Goal: Task Accomplishment & Management: Complete application form

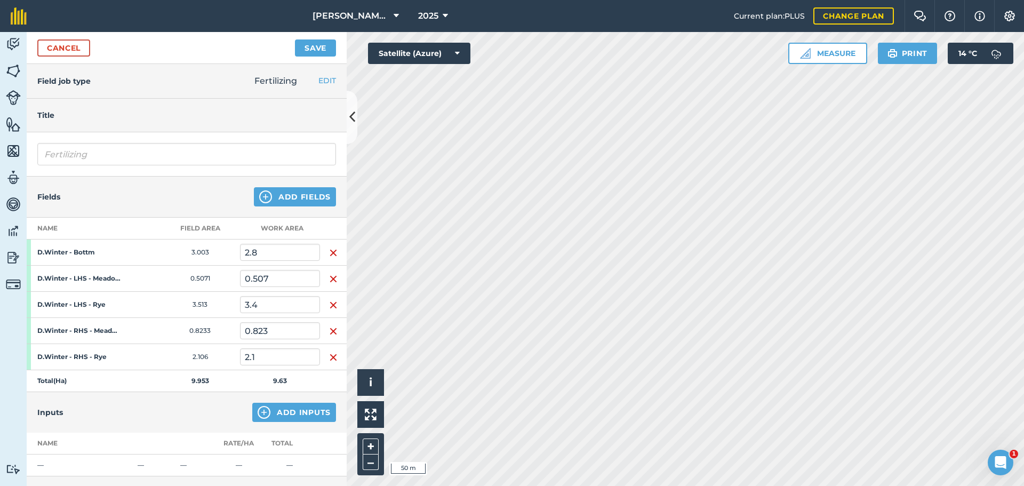
scroll to position [160, 0]
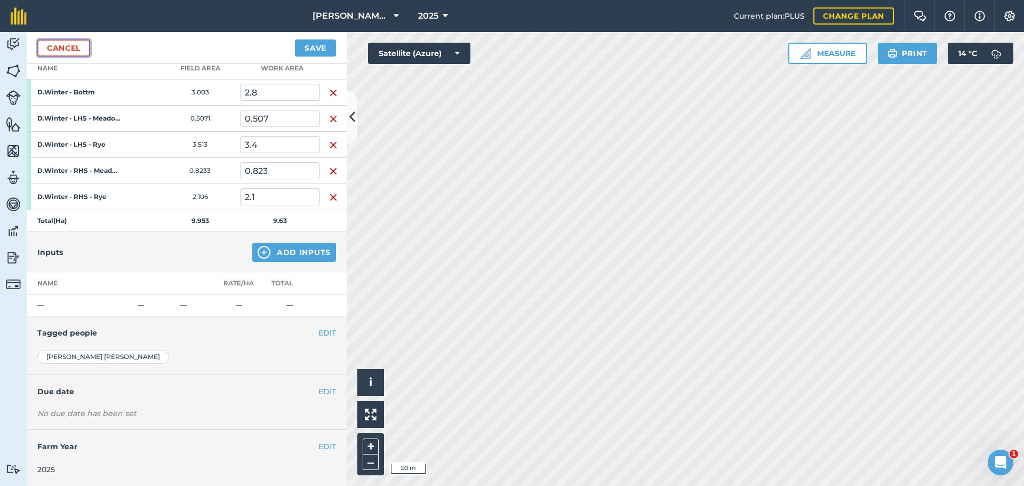
drag, startPoint x: 93, startPoint y: 55, endPoint x: 252, endPoint y: 12, distance: 165.3
click at [90, 55] on link "Cancel" at bounding box center [63, 47] width 53 height 17
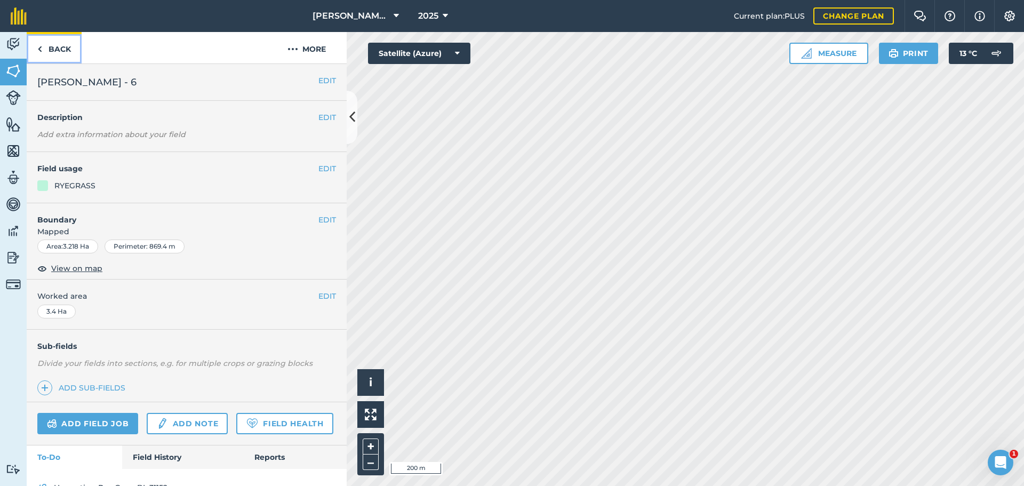
click at [55, 55] on link "Back" at bounding box center [54, 47] width 55 height 31
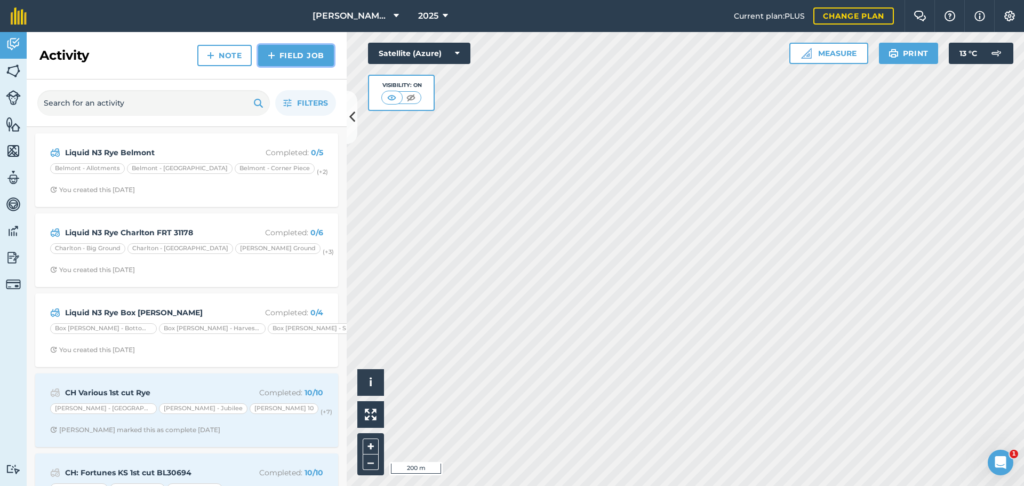
click at [263, 66] on link "Field Job" at bounding box center [296, 55] width 76 height 21
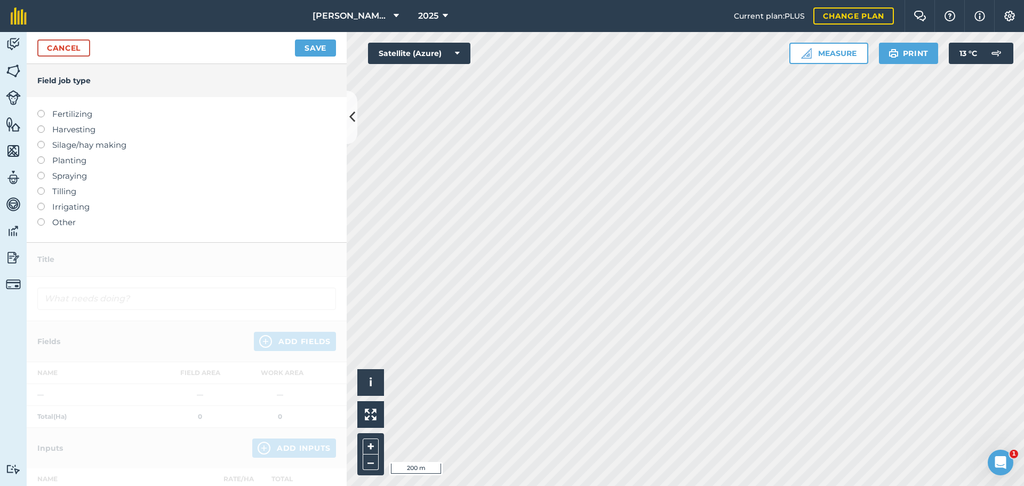
click at [44, 110] on label at bounding box center [44, 110] width 15 height 0
type input "Fertilizing"
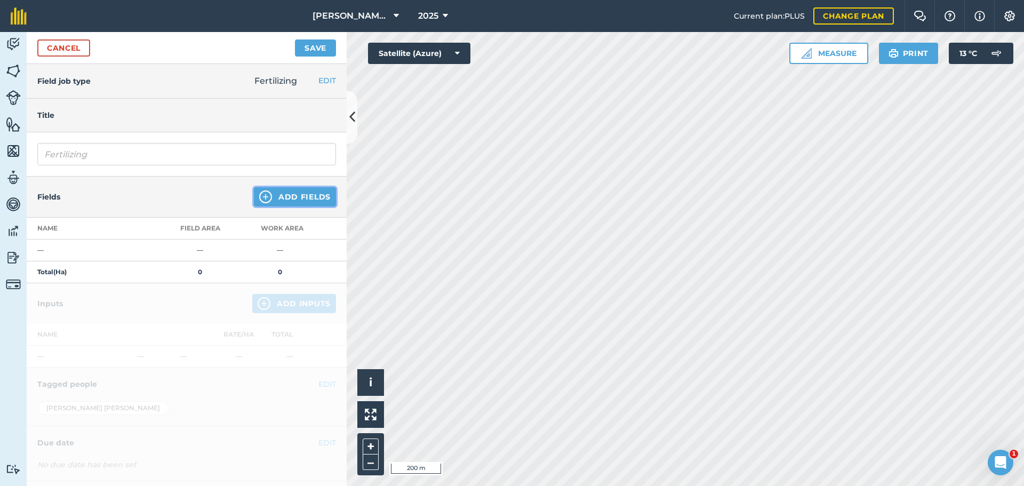
click at [300, 206] on button "Add Fields" at bounding box center [295, 196] width 82 height 19
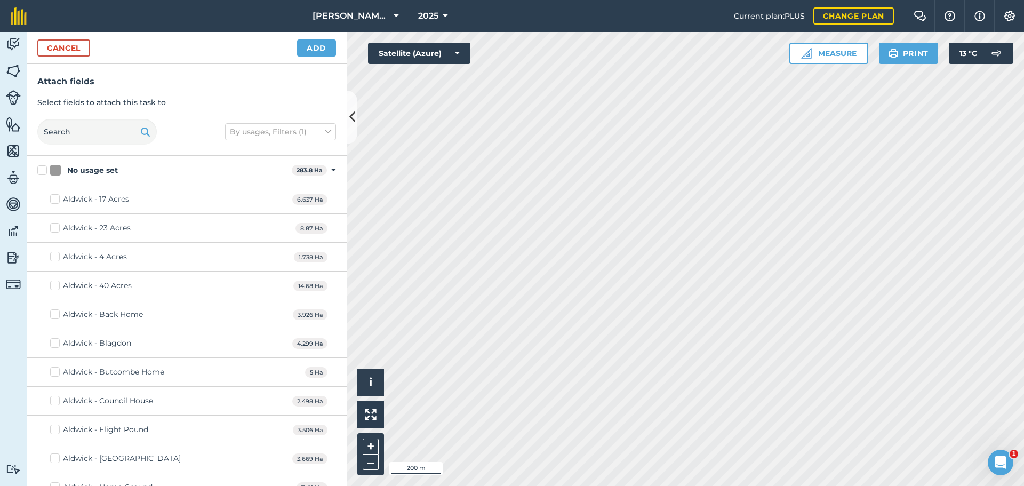
checkbox input "true"
click at [308, 54] on button "Add" at bounding box center [316, 47] width 39 height 17
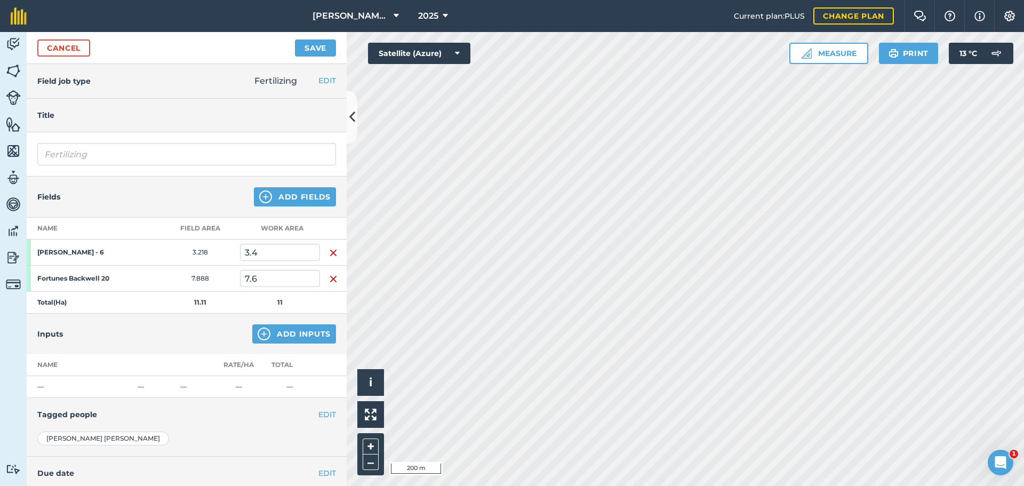
scroll to position [53, 0]
